Goal: Task Accomplishment & Management: Manage account settings

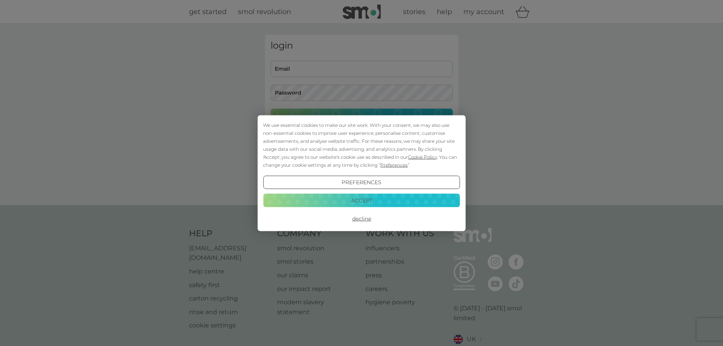
type input "libbyandhoward@btinternet.com"
drag, startPoint x: 361, startPoint y: 200, endPoint x: 353, endPoint y: 201, distance: 8.9
click at [360, 200] on button "Accept" at bounding box center [361, 201] width 197 height 14
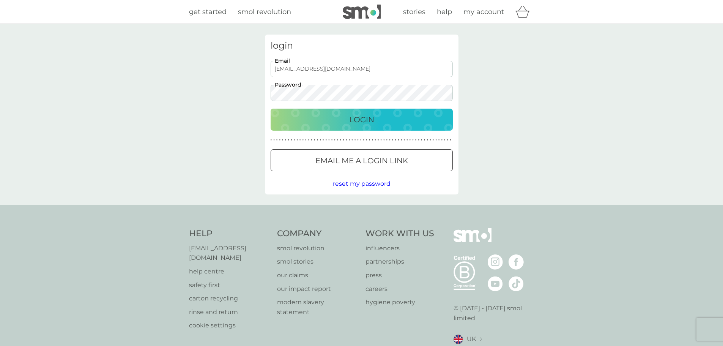
click at [354, 122] on p "Login" at bounding box center [361, 119] width 25 height 12
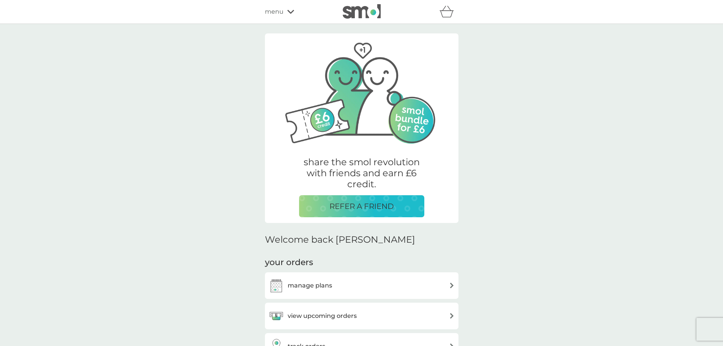
click at [298, 286] on h3 "manage plans" at bounding box center [310, 285] width 44 height 10
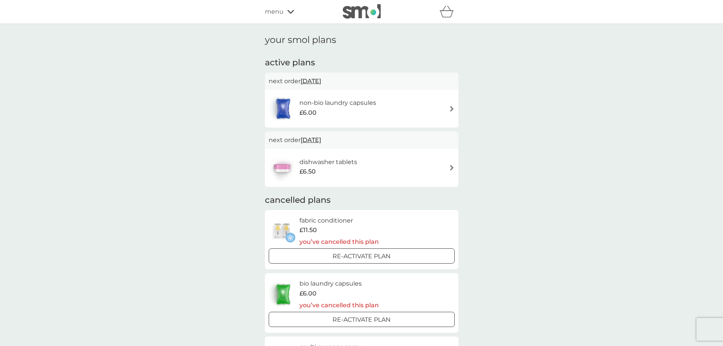
click at [447, 166] on div "dishwasher tablets £6.50" at bounding box center [362, 167] width 186 height 27
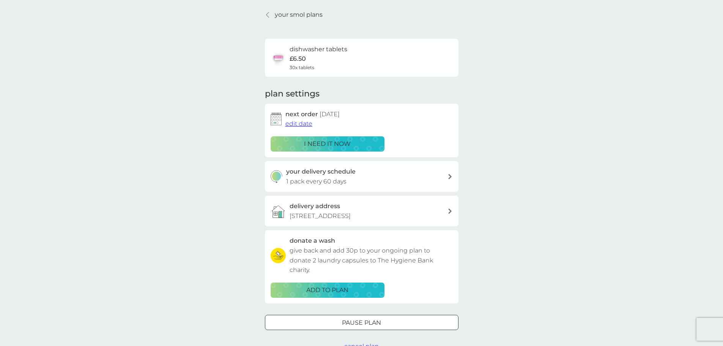
scroll to position [38, 0]
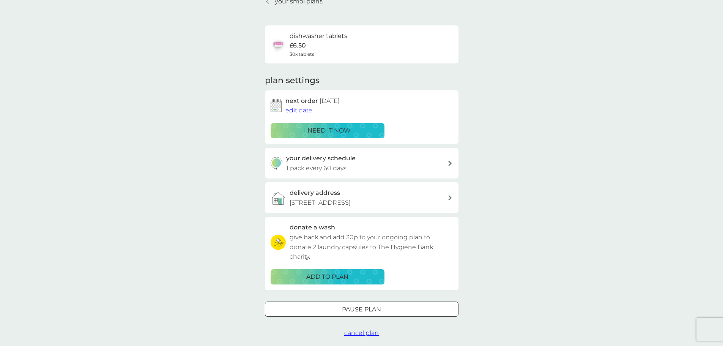
click at [304, 111] on span "edit date" at bounding box center [298, 110] width 27 height 7
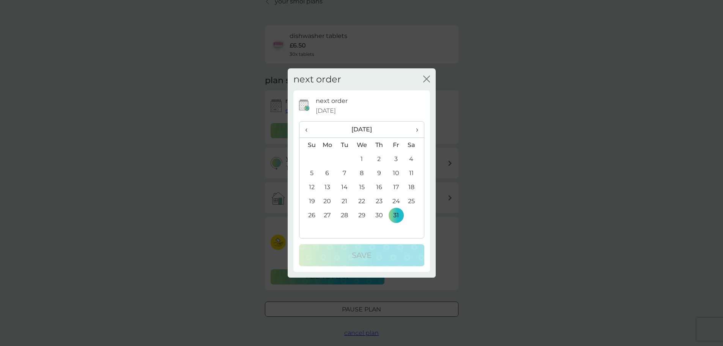
click at [418, 129] on span "›" at bounding box center [414, 129] width 8 height 16
click at [409, 214] on td "29" at bounding box center [414, 215] width 19 height 14
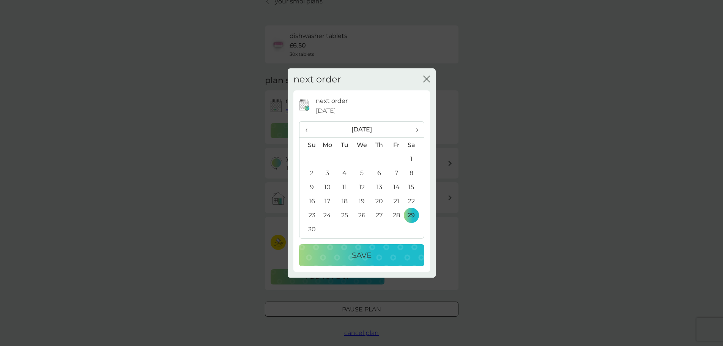
click at [366, 257] on p "Save" at bounding box center [362, 255] width 20 height 12
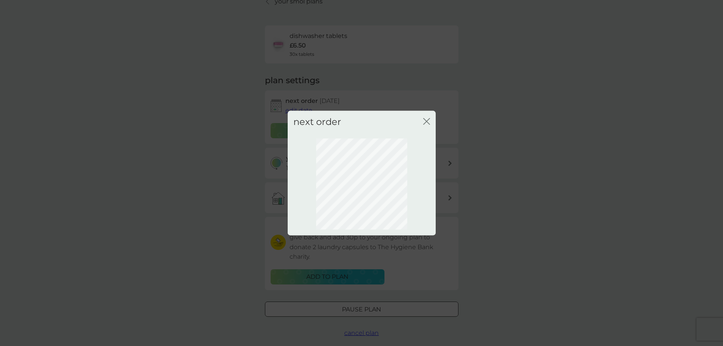
scroll to position [0, 0]
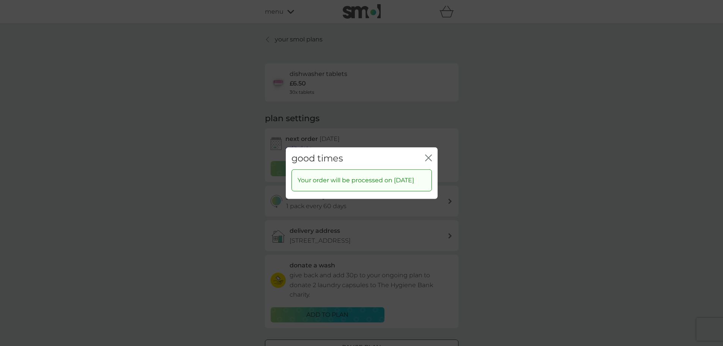
click at [427, 154] on icon "close" at bounding box center [428, 157] width 7 height 7
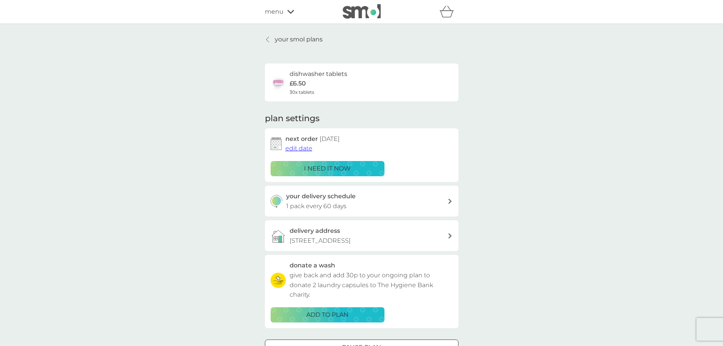
click at [268, 38] on icon at bounding box center [267, 39] width 3 height 5
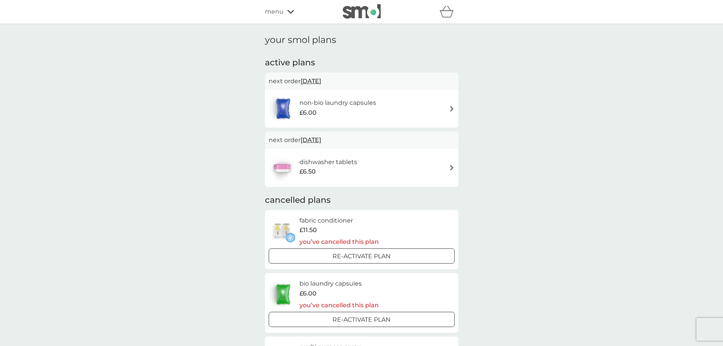
click at [451, 108] on img at bounding box center [452, 109] width 6 height 6
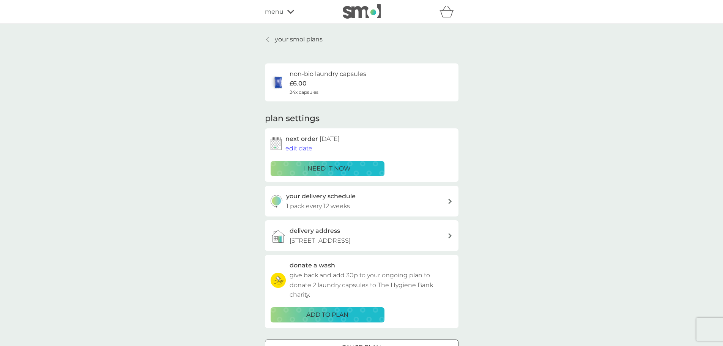
click at [451, 200] on icon at bounding box center [450, 200] width 4 height 5
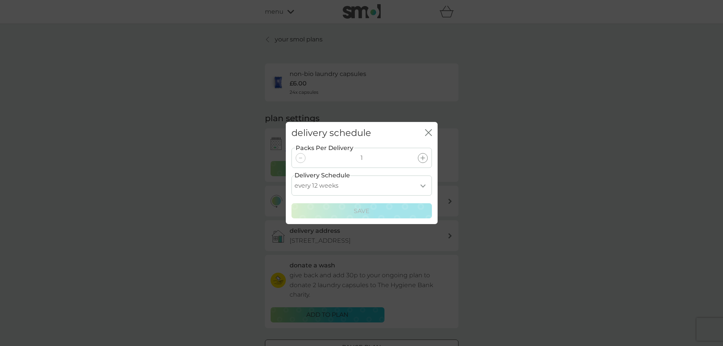
click at [423, 186] on select "every 1 week every 2 weeks every 3 weeks every 4 weeks every 5 weeks every 6 we…" at bounding box center [361, 185] width 140 height 20
select select "42"
click at [291, 175] on select "every 1 week every 2 weeks every 3 weeks every 4 weeks every 5 weeks every 6 we…" at bounding box center [361, 185] width 140 height 20
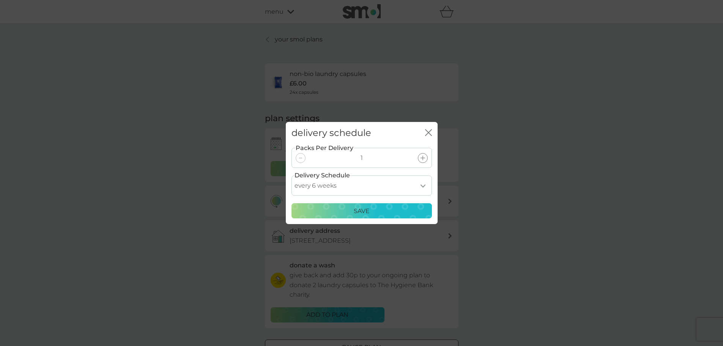
click at [369, 211] on p "Save" at bounding box center [362, 211] width 16 height 10
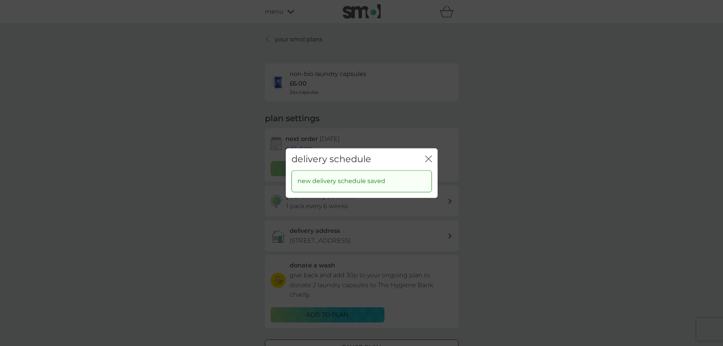
click at [430, 159] on icon "close" at bounding box center [428, 158] width 7 height 7
